Goal: Information Seeking & Learning: Learn about a topic

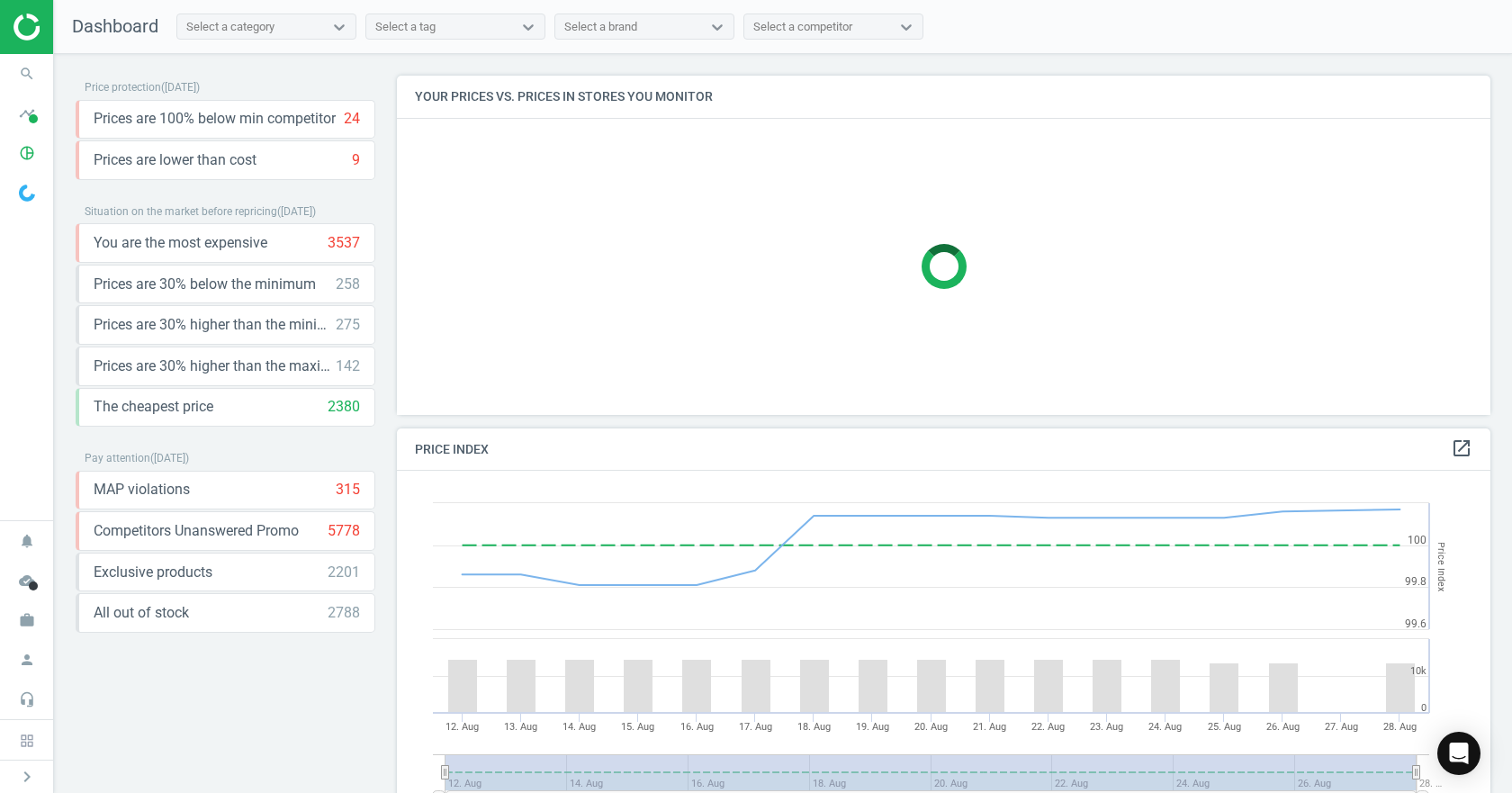
scroll to position [384, 1108]
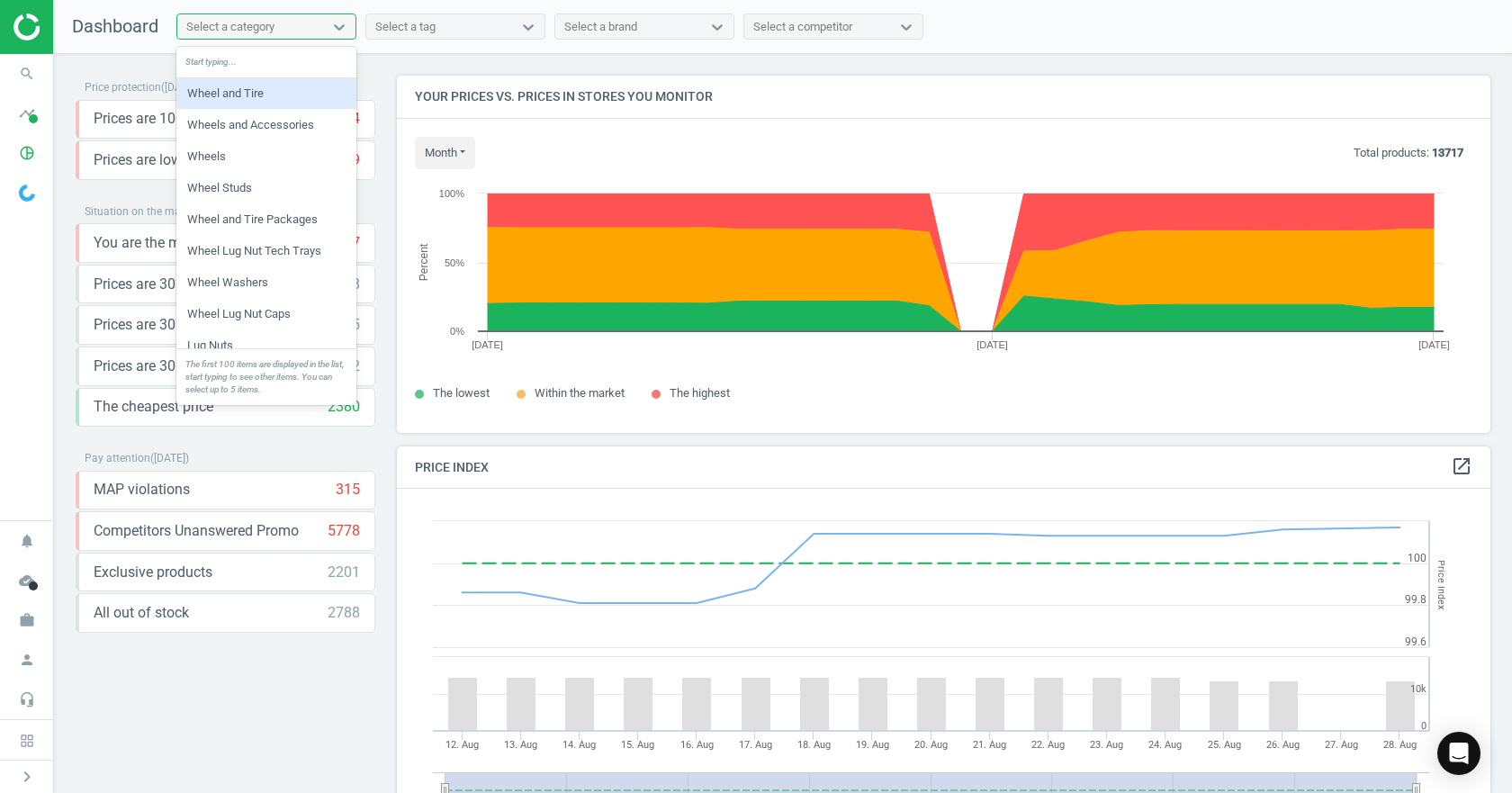
click at [246, 35] on div "Select a category" at bounding box center [250, 27] width 146 height 24
click at [415, 24] on div "Select a tag" at bounding box center [405, 27] width 61 height 16
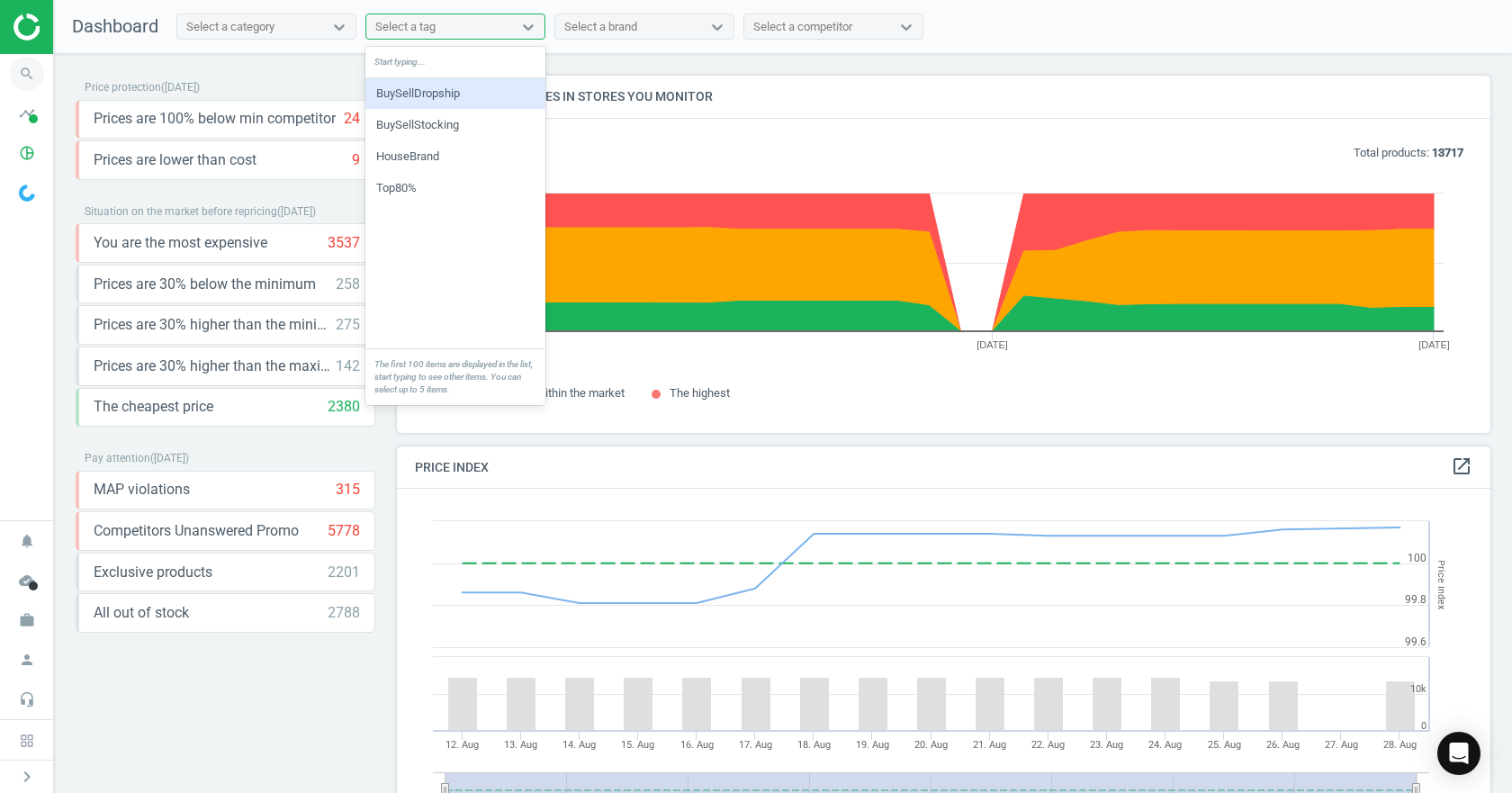
click at [30, 71] on icon "search" at bounding box center [27, 74] width 34 height 34
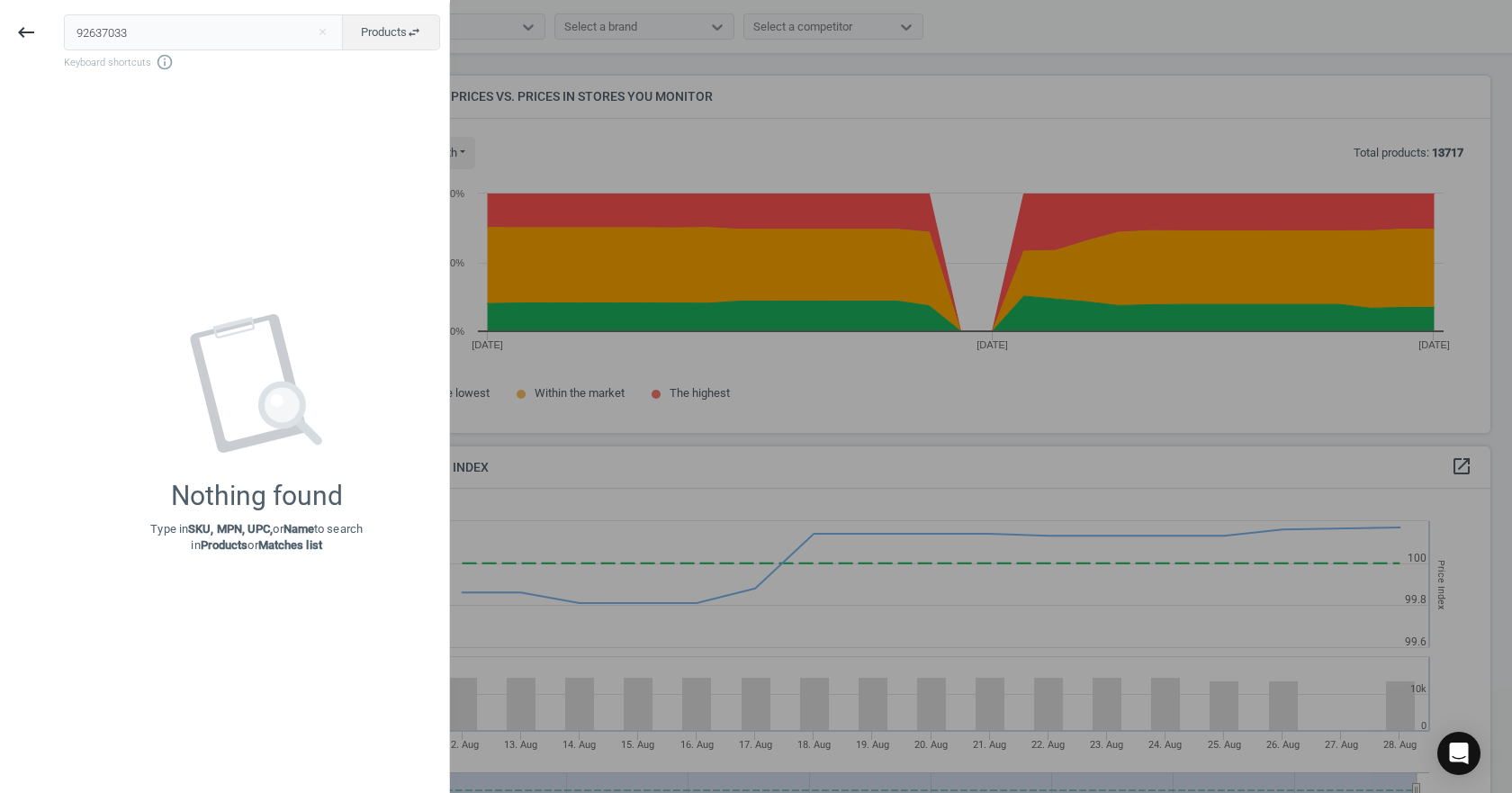
type input "92637033"
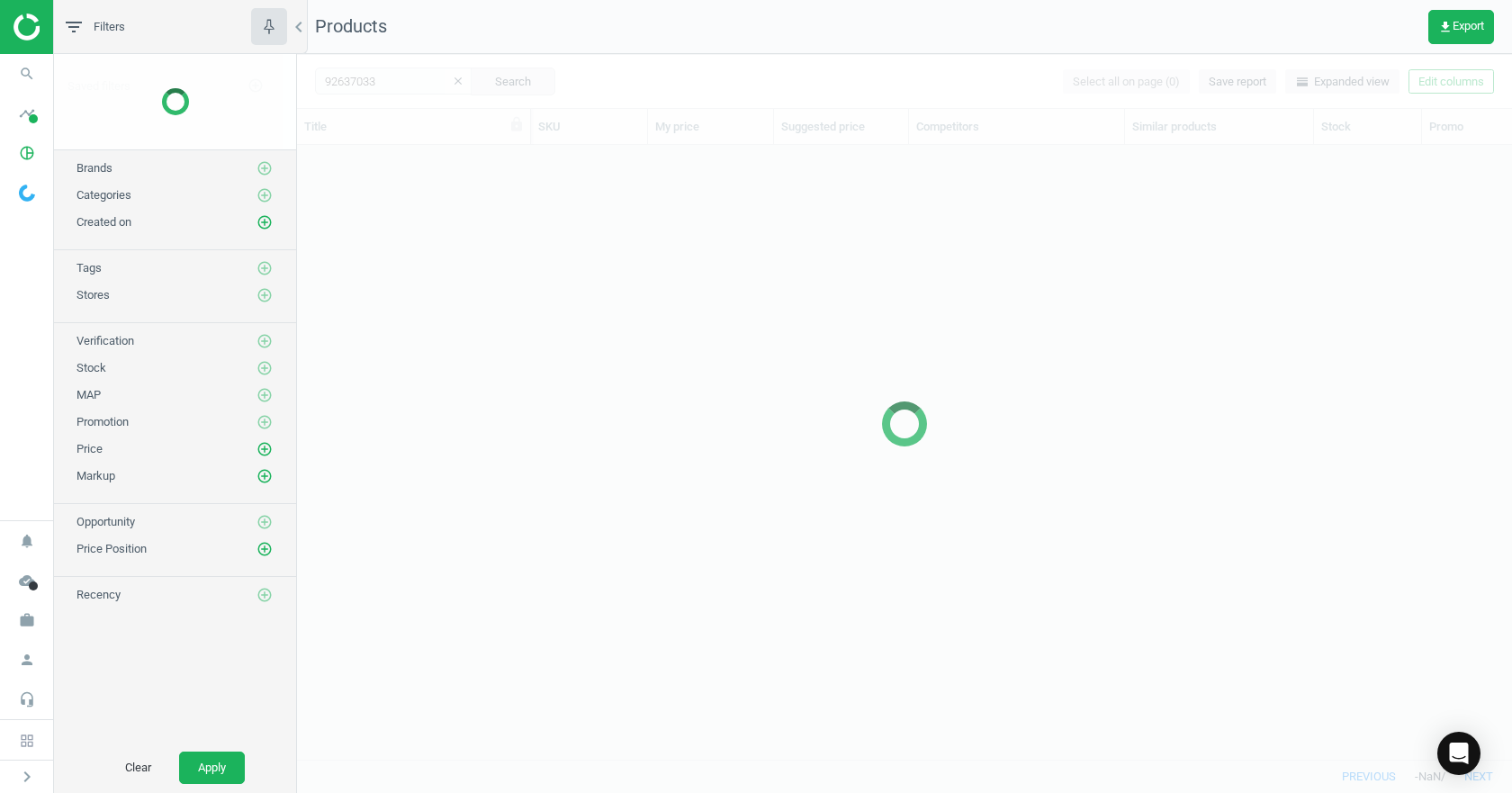
scroll to position [587, 1202]
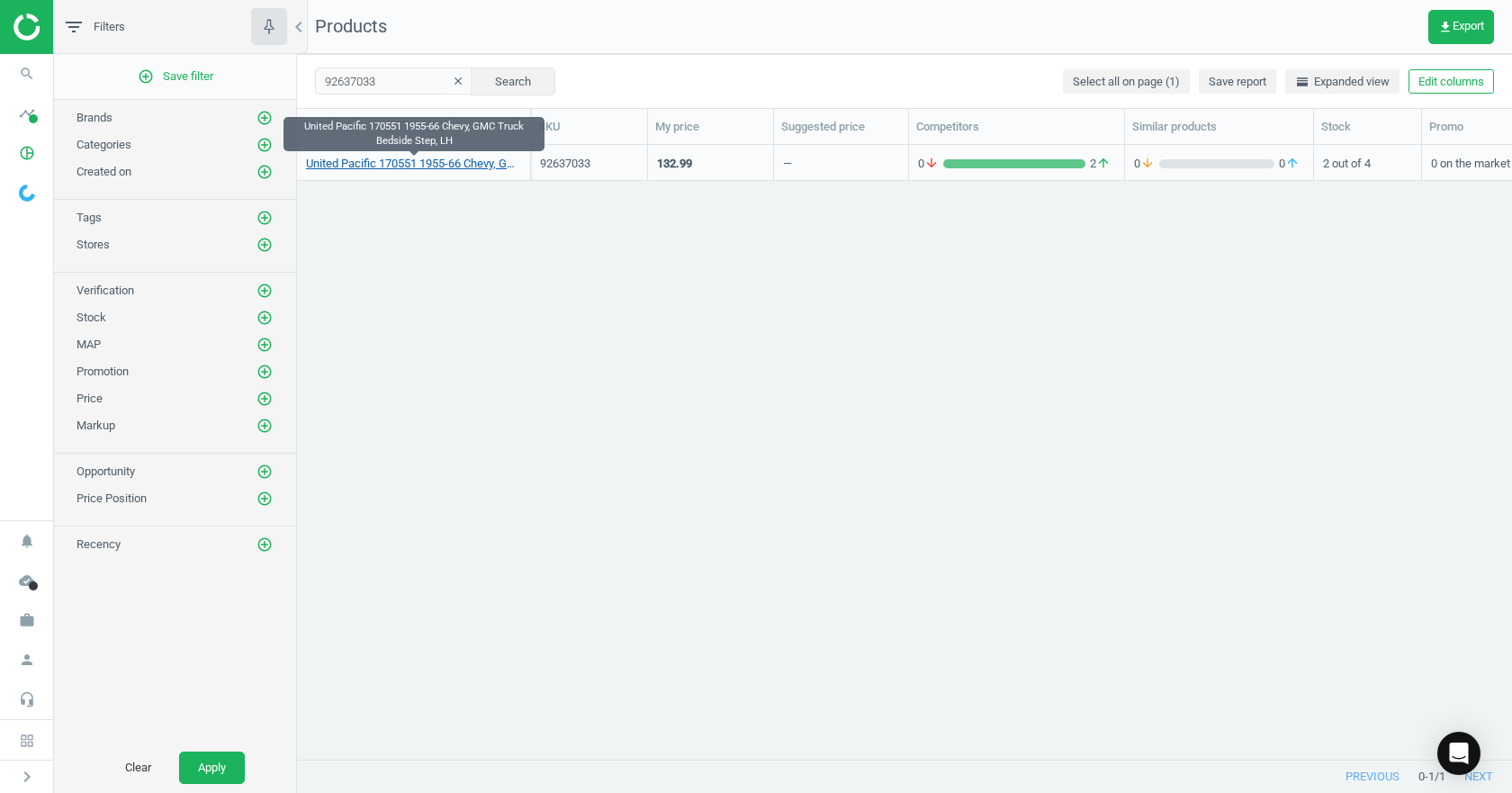
click at [398, 166] on link "United Pacific 170551 1955-66 Chevy, GMC Truck Bedside Step, LH" at bounding box center [414, 164] width 215 height 16
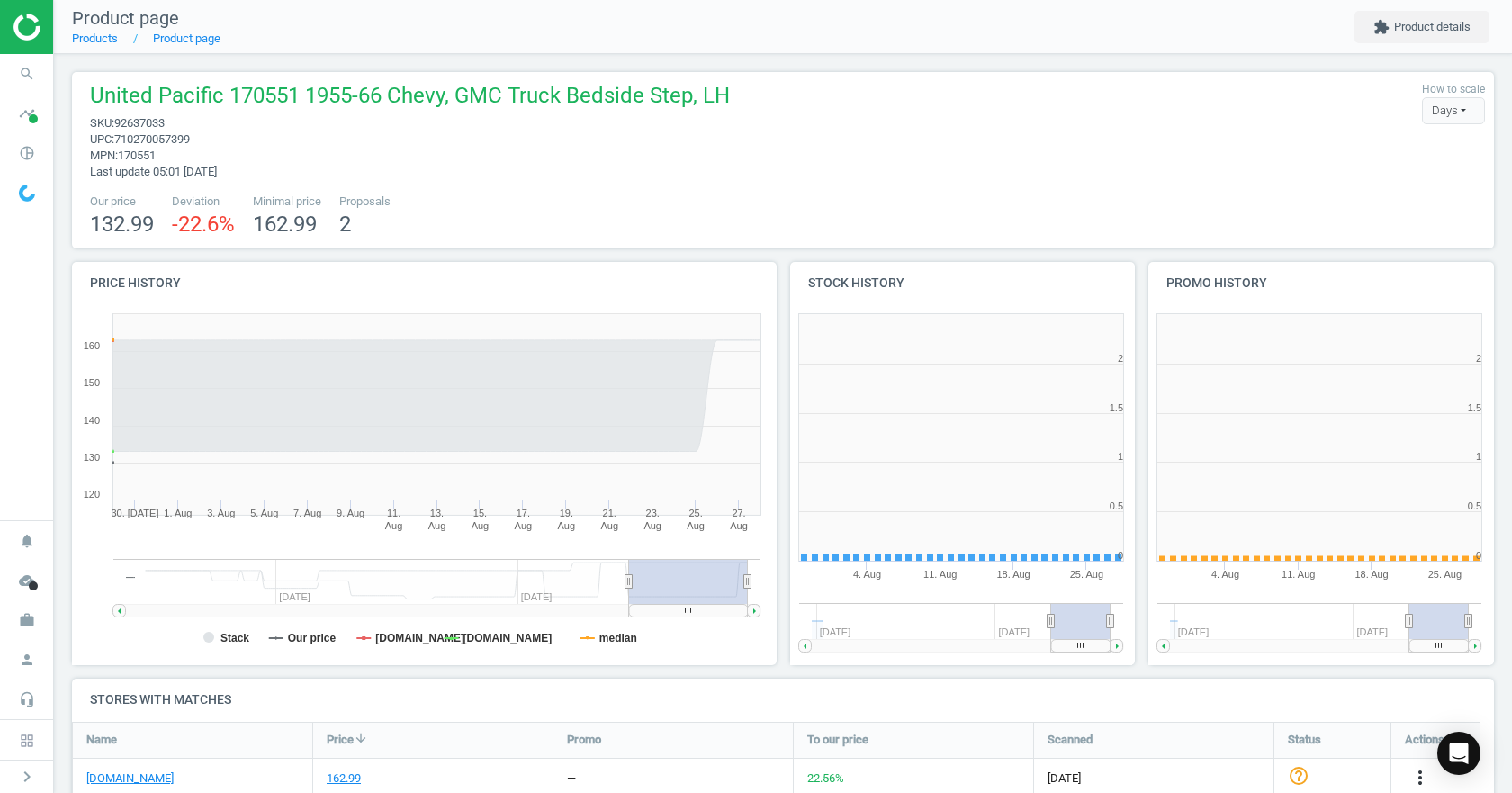
scroll to position [388, 370]
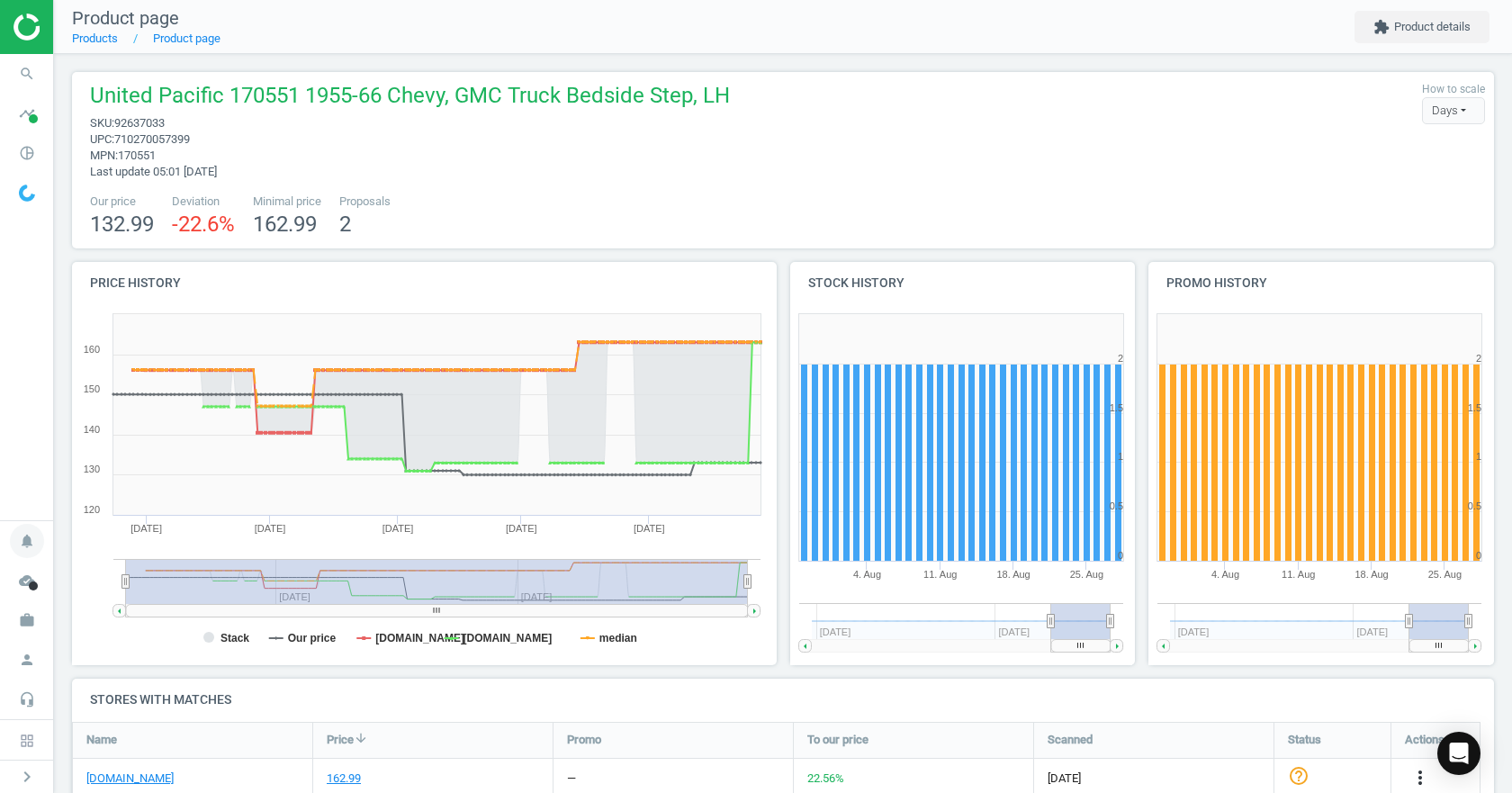
drag, startPoint x: 631, startPoint y: 586, endPoint x: 3, endPoint y: 552, distance: 628.9
click at [0, 552] on section "search Search timeline Data delivery Overview Matches dashboard Matches Rematch…" at bounding box center [756, 396] width 1512 height 793
drag, startPoint x: 749, startPoint y: 581, endPoint x: 804, endPoint y: 590, distance: 55.7
click at [804, 590] on div "Price history Created with Highstock 6.2.0 Stack Our price [DOMAIN_NAME] [DOMAI…" at bounding box center [783, 470] width 1435 height 417
click at [622, 645] on tspan "median" at bounding box center [619, 638] width 38 height 13
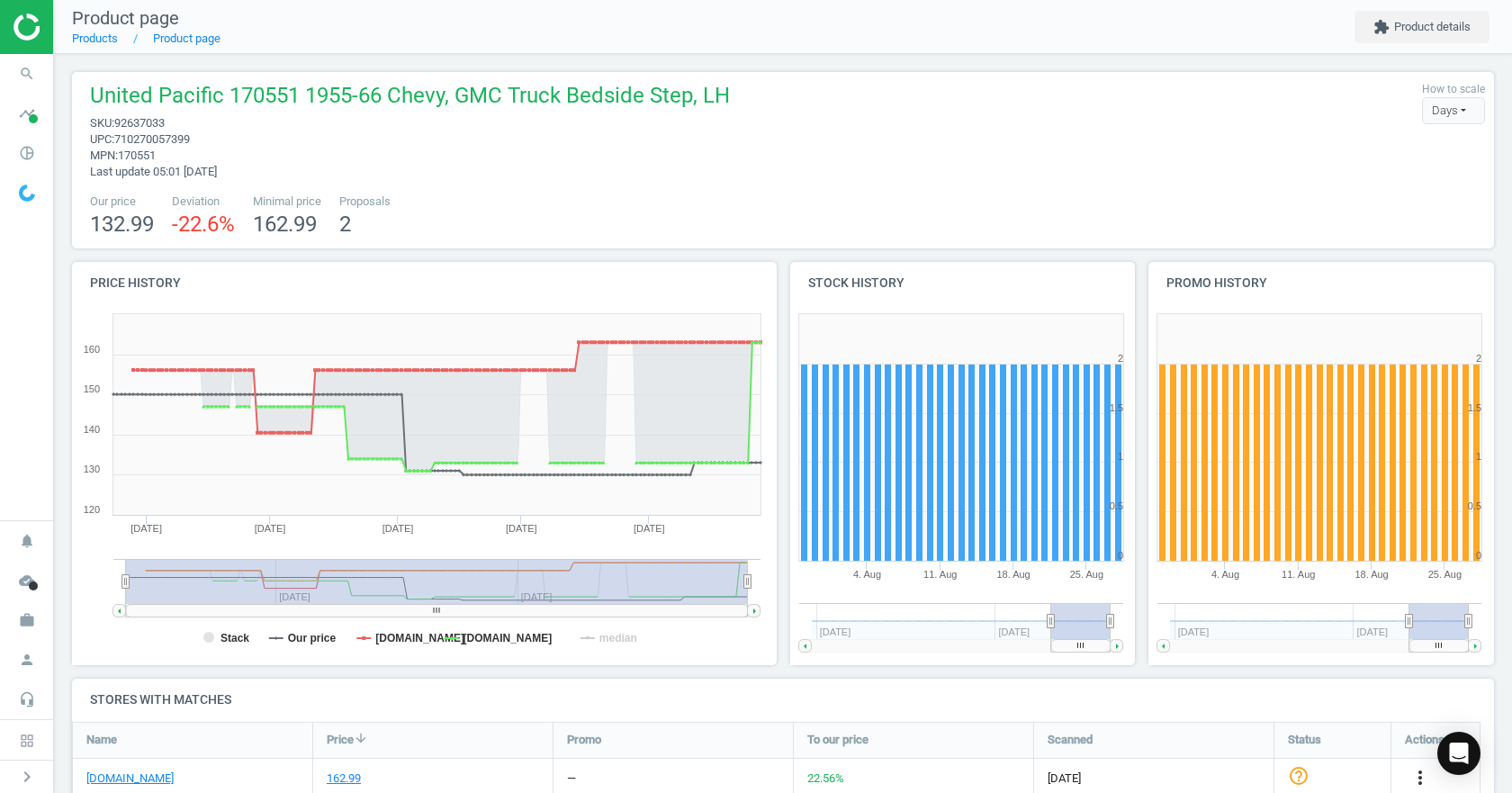
click at [622, 642] on tspan "median" at bounding box center [619, 638] width 38 height 13
click at [228, 632] on tspan "Stack" at bounding box center [235, 638] width 29 height 13
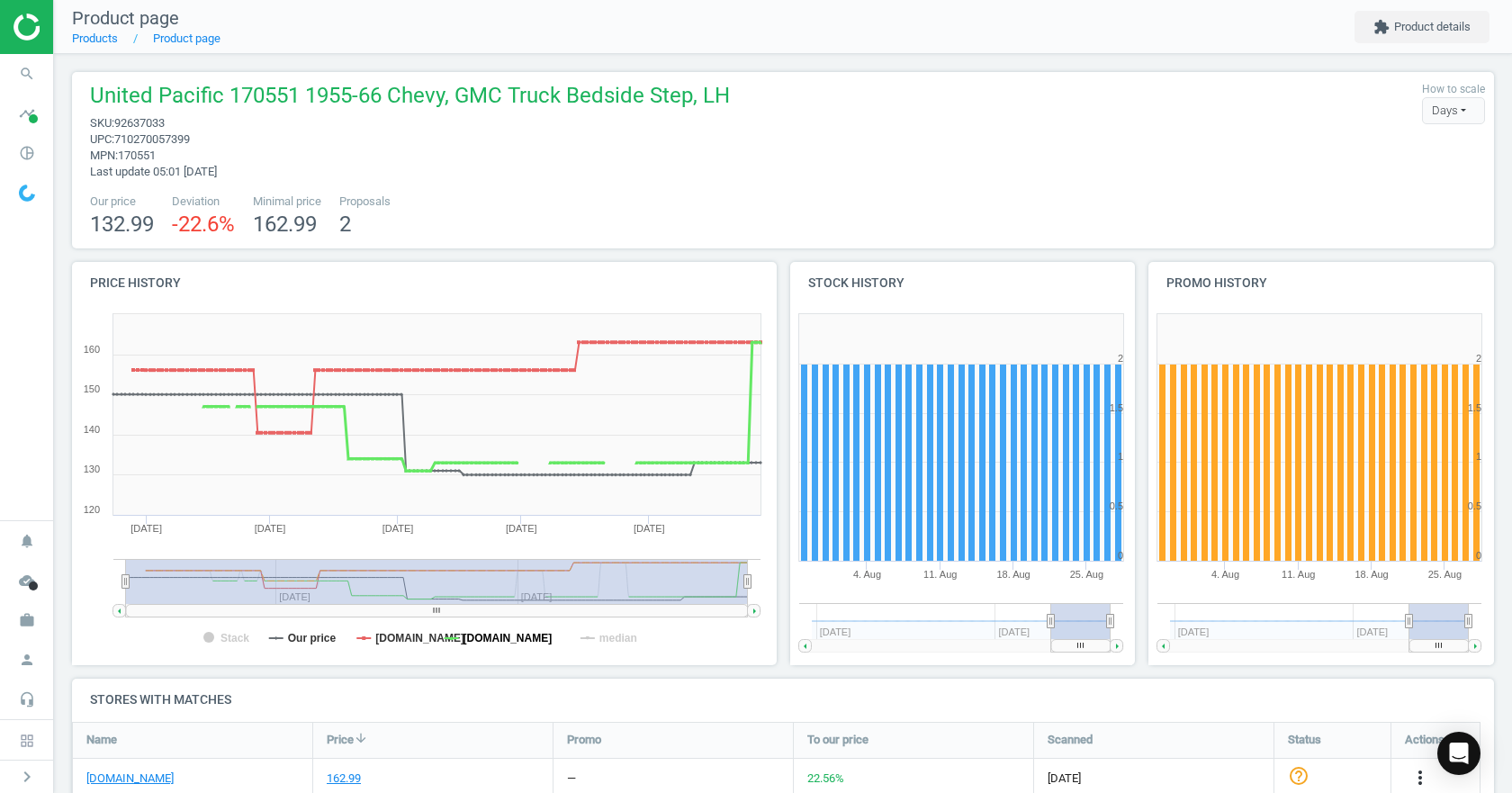
click at [493, 636] on tspan "[DOMAIN_NAME]" at bounding box center [508, 638] width 90 height 13
click at [371, 633] on rect at bounding box center [420, 486] width 697 height 360
click at [385, 634] on tspan "[DOMAIN_NAME]" at bounding box center [420, 638] width 90 height 13
